Goal: Information Seeking & Learning: Learn about a topic

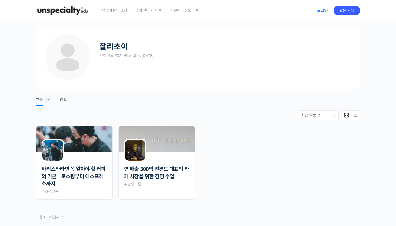
click at [321, 8] on link "로그인" at bounding box center [322, 10] width 17 height 13
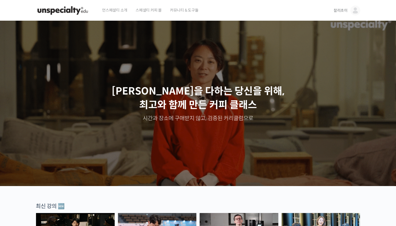
click at [338, 9] on span "찰리초이" at bounding box center [341, 10] width 14 height 5
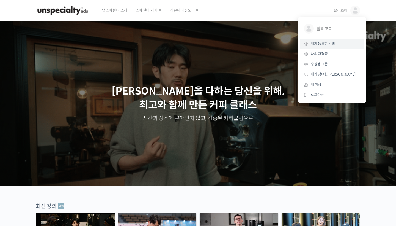
click at [325, 43] on span "내가 등록한 강의" at bounding box center [323, 43] width 24 height 5
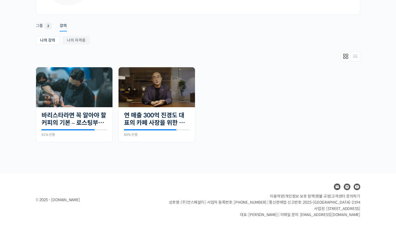
scroll to position [74, 0]
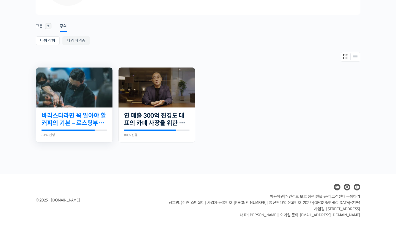
click at [93, 121] on link "바리스타라면 꼭 알아야 할 커피의 기본 – 로스팅부터 에스프레소까지" at bounding box center [75, 119] width 66 height 15
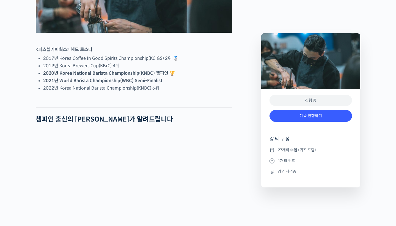
scroll to position [332, 0]
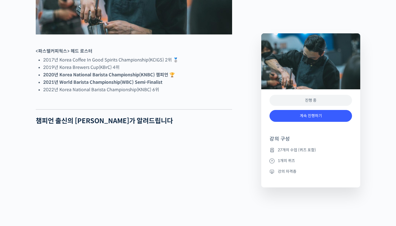
click at [290, 100] on div "진행 중" at bounding box center [311, 100] width 83 height 11
click at [288, 116] on link "계속 진행하기" at bounding box center [311, 116] width 83 height 12
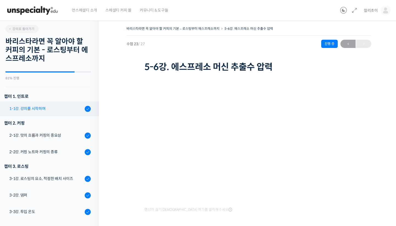
click at [51, 107] on div "1-1강. 강의를 시작하며" at bounding box center [46, 108] width 74 height 6
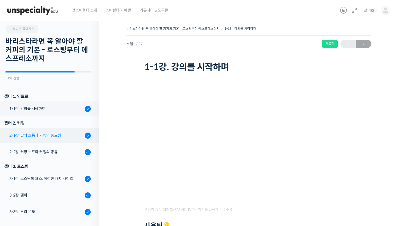
click at [48, 133] on div "2-1강. 맛의 흐름과 커핑의 중요성" at bounding box center [46, 135] width 74 height 6
